Goal: Task Accomplishment & Management: Manage account settings

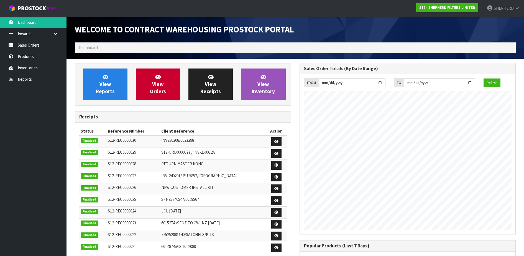
scroll to position [254, 224]
click at [34, 44] on link "Sales Orders" at bounding box center [33, 44] width 67 height 11
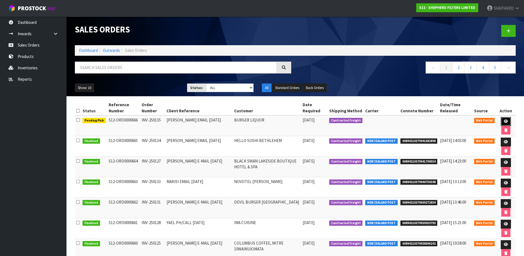
click at [504, 121] on icon at bounding box center [506, 121] width 4 height 4
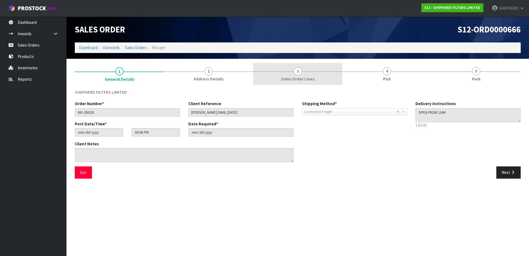
click at [298, 73] on span "3" at bounding box center [298, 71] width 8 height 8
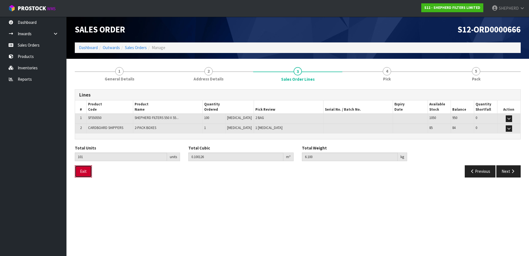
click at [76, 167] on button "Exit" at bounding box center [83, 171] width 17 height 12
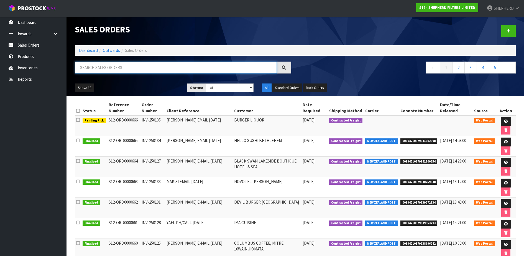
click at [121, 67] on input "text" at bounding box center [176, 68] width 202 height 12
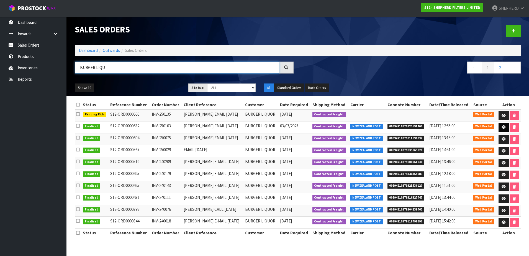
type input "BURGER LIQU"
click at [501, 126] on link at bounding box center [504, 127] width 10 height 9
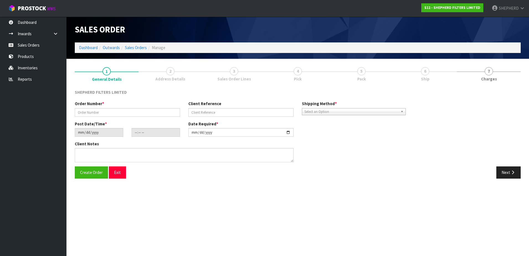
type input "INV-250103"
type input "[PERSON_NAME] EMAIL [DATE]"
type input "[DATE]"
type input "15:11:00.000"
type input "[DATE]"
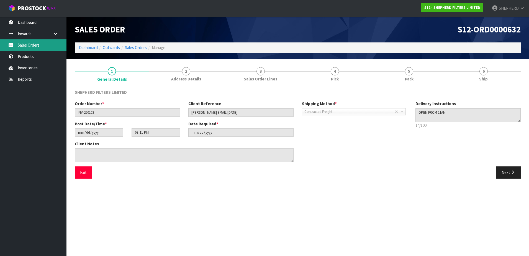
click at [24, 48] on link "Sales Orders" at bounding box center [33, 44] width 67 height 11
